Goal: Information Seeking & Learning: Learn about a topic

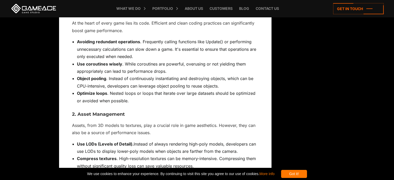
scroll to position [1632, 0]
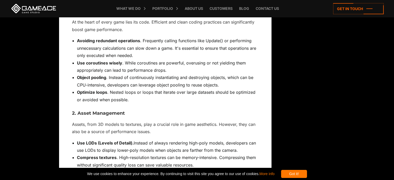
click at [78, 60] on strong "Use coroutines wisely" at bounding box center [99, 62] width 45 height 5
drag, startPoint x: 78, startPoint y: 45, endPoint x: 136, endPoint y: 46, distance: 57.8
click at [136, 59] on li "Use coroutines wisely . While coroutines are powerful, overusing or not yieldin…" at bounding box center [168, 66] width 182 height 15
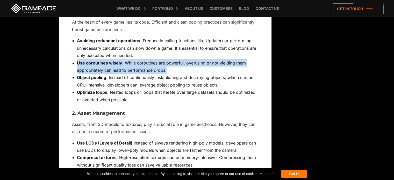
drag, startPoint x: 187, startPoint y: 57, endPoint x: 55, endPoint y: 45, distance: 132.0
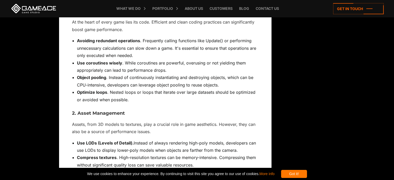
click at [111, 60] on strong "Use coroutines wisely" at bounding box center [99, 62] width 45 height 5
drag, startPoint x: 111, startPoint y: 47, endPoint x: 68, endPoint y: 44, distance: 43.2
click at [68, 44] on div "Your Full Guide to Unity Performance Optimization [DATE] The GameDev industry h…" at bounding box center [165, 140] width 213 height 3258
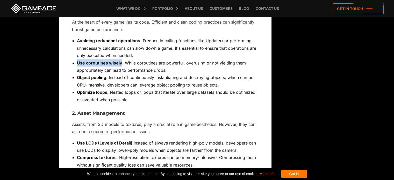
click at [68, 44] on div "Your Full Guide to Unity Performance Optimization [DATE] The GameDev industry h…" at bounding box center [165, 140] width 213 height 3258
drag, startPoint x: 68, startPoint y: 44, endPoint x: 134, endPoint y: 47, distance: 65.6
click at [134, 47] on div "Your Full Guide to Unity Performance Optimization [DATE] The GameDev industry h…" at bounding box center [165, 140] width 213 height 3258
click at [134, 59] on li "Use coroutines wisely . While coroutines are powerful, overusing or not yieldin…" at bounding box center [168, 66] width 182 height 15
click at [121, 60] on strong "Use coroutines wisely" at bounding box center [99, 62] width 45 height 5
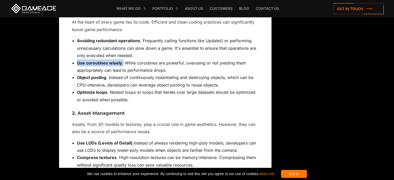
drag, startPoint x: 121, startPoint y: 47, endPoint x: 76, endPoint y: 47, distance: 45.6
click at [76, 47] on ul "Avoiding redundant operations . Frequently calling functions like Update() or p…" at bounding box center [165, 70] width 187 height 66
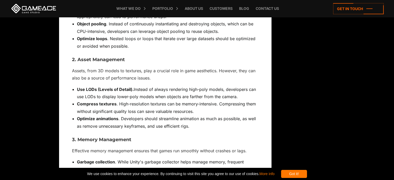
scroll to position [1684, 0]
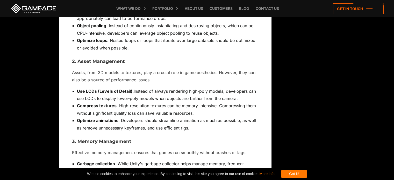
click at [83, 59] on h3 "2. Asset Management" at bounding box center [165, 61] width 187 height 5
drag, startPoint x: 83, startPoint y: 47, endPoint x: 112, endPoint y: 48, distance: 29.1
click at [112, 59] on h3 "2. Asset Management" at bounding box center [165, 61] width 187 height 5
drag, startPoint x: 112, startPoint y: 48, endPoint x: 75, endPoint y: 46, distance: 37.1
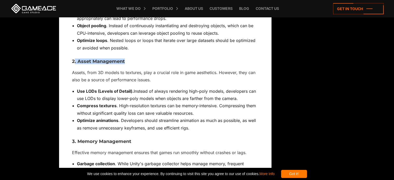
click at [75, 59] on h3 "2. Asset Management" at bounding box center [165, 61] width 187 height 5
click at [73, 59] on h3 "2. Asset Management" at bounding box center [165, 61] width 187 height 5
drag, startPoint x: 73, startPoint y: 46, endPoint x: 111, endPoint y: 47, distance: 38.1
click at [111, 59] on h3 "2. Asset Management" at bounding box center [165, 61] width 187 height 5
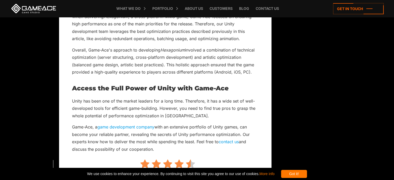
scroll to position [3187, 0]
